Goal: Transaction & Acquisition: Obtain resource

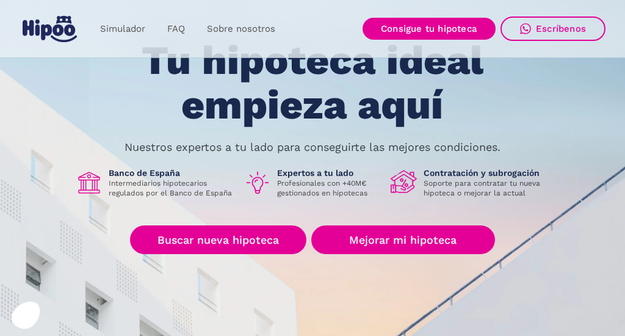
scroll to position [87, 0]
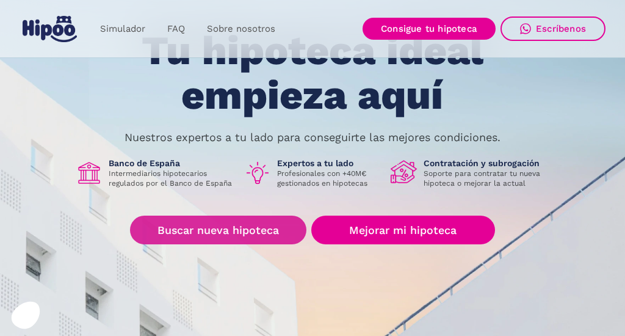
click at [205, 287] on div "Axeptio consent Plataforma de Gestión de Consentimiento: Personaliza tus Opcion…" at bounding box center [140, 287] width 256 height 0
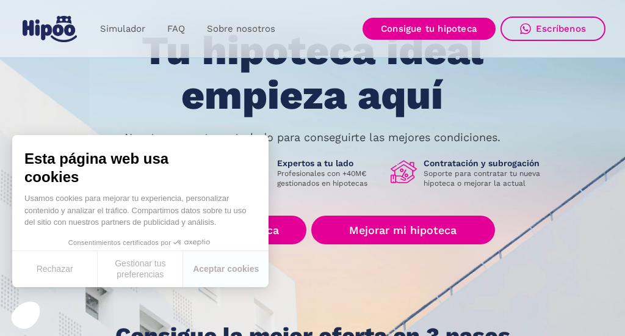
scroll to position [109, 0]
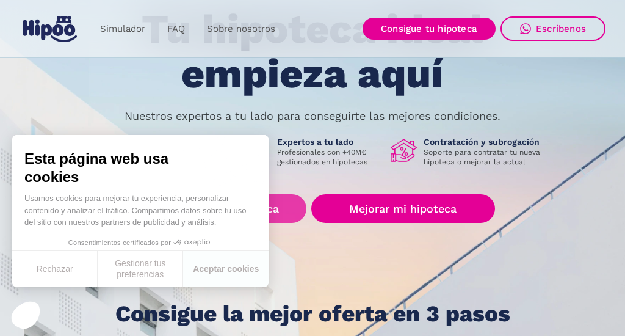
click at [283, 205] on link "Buscar nueva hipoteca" at bounding box center [218, 208] width 176 height 29
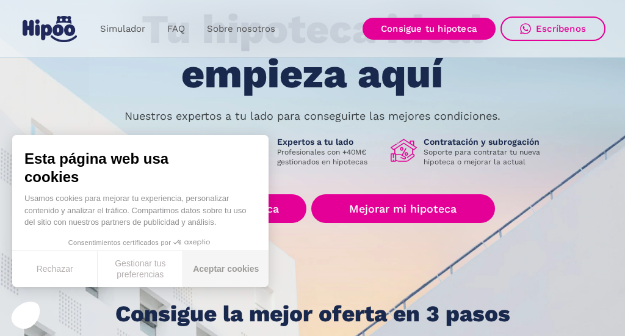
click at [195, 272] on button "Aceptar cookies" at bounding box center [225, 269] width 85 height 36
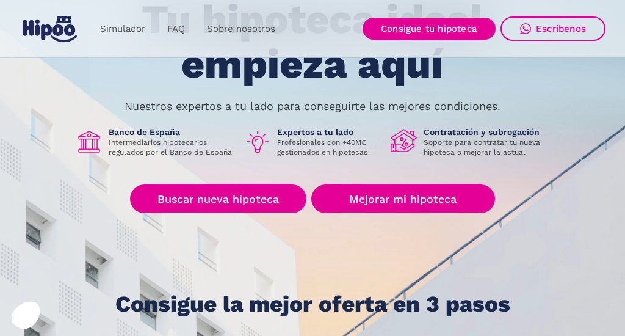
scroll to position [114, 0]
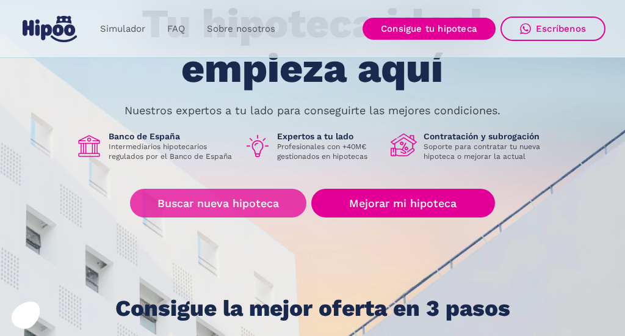
click at [242, 203] on link "Buscar nueva hipoteca" at bounding box center [218, 203] width 176 height 29
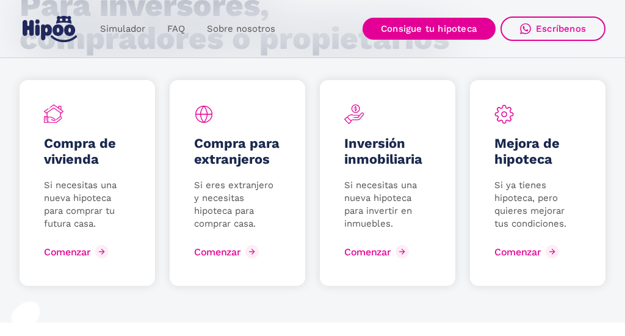
scroll to position [1693, 0]
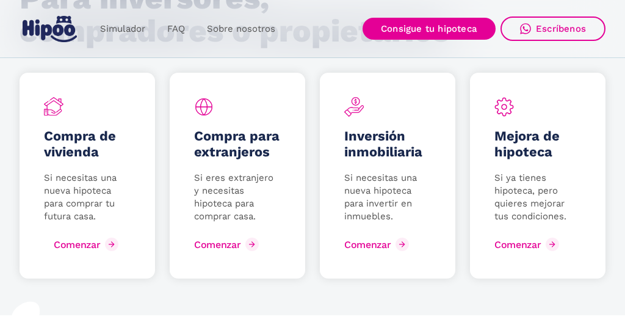
click at [85, 250] on div "Comenzar" at bounding box center [77, 245] width 46 height 12
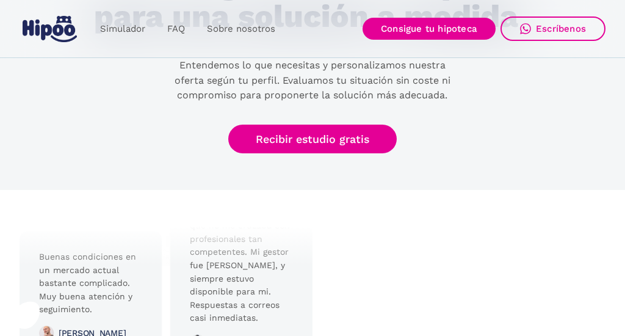
scroll to position [2646, 0]
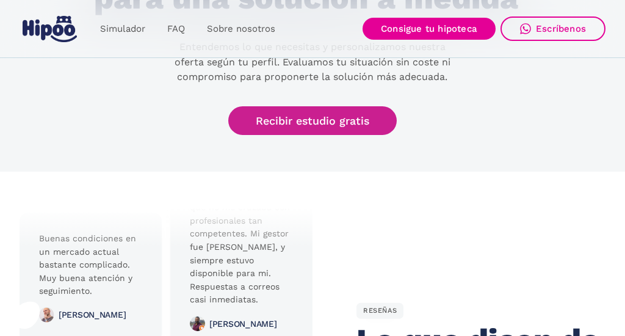
click at [286, 135] on link "Recibir estudio gratis" at bounding box center [312, 120] width 168 height 29
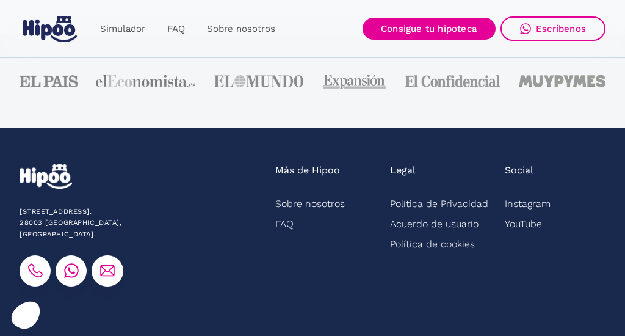
scroll to position [3249, 0]
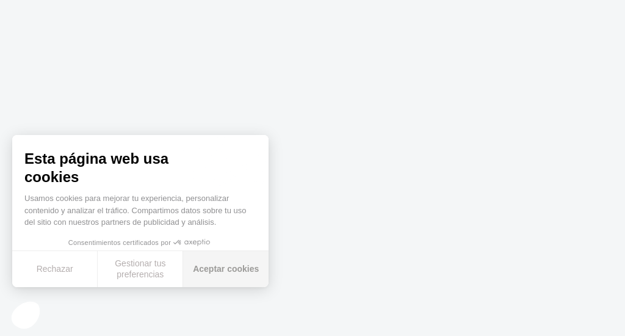
click at [207, 266] on button "Aceptar cookies" at bounding box center [225, 269] width 85 height 36
